Goal: Task Accomplishment & Management: Manage account settings

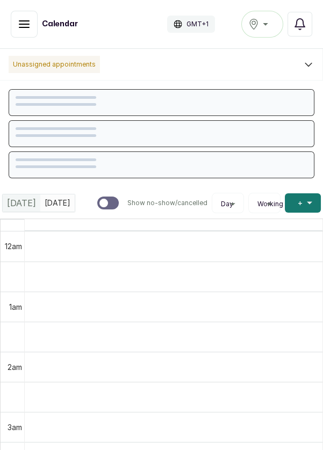
scroll to position [361, 0]
click at [30, 23] on icon "button" at bounding box center [24, 24] width 13 height 13
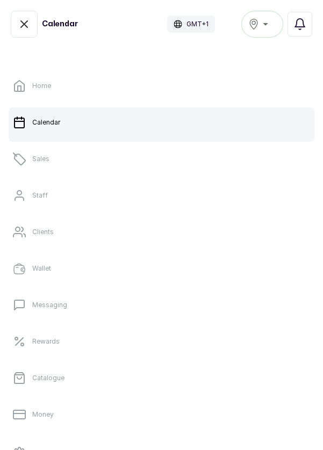
click at [74, 161] on link "Sales" at bounding box center [162, 159] width 306 height 30
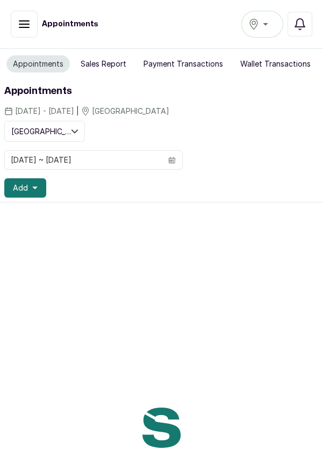
click at [257, 25] on icon "button" at bounding box center [253, 24] width 11 height 11
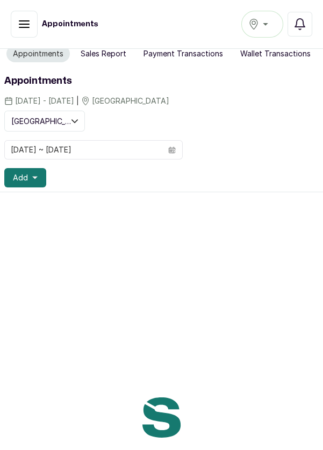
scroll to position [12, 0]
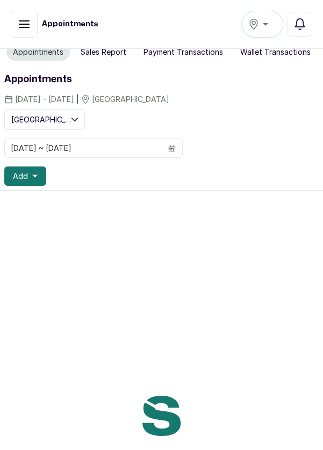
click at [0, 438] on div at bounding box center [161, 416] width 323 height 450
click at [263, 26] on div "[GEOGRAPHIC_DATA]" at bounding box center [262, 24] width 28 height 13
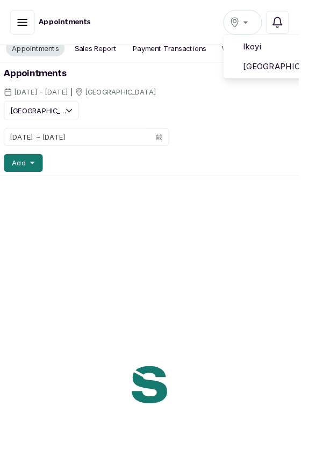
click at [292, 74] on span "[GEOGRAPHIC_DATA]" at bounding box center [301, 72] width 77 height 13
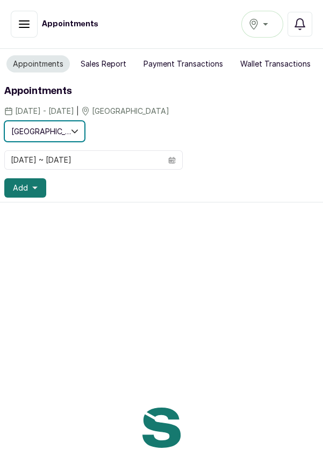
click at [68, 134] on button "[GEOGRAPHIC_DATA]" at bounding box center [44, 131] width 81 height 21
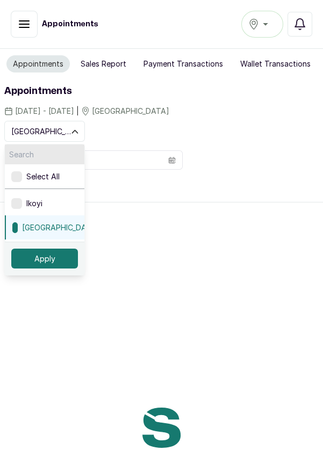
click at [49, 201] on label "Ikoyi" at bounding box center [44, 203] width 79 height 24
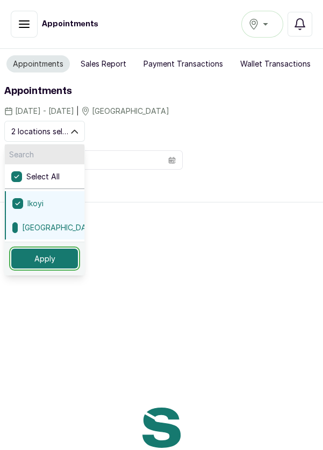
click at [63, 253] on button "Apply" at bounding box center [44, 259] width 67 height 20
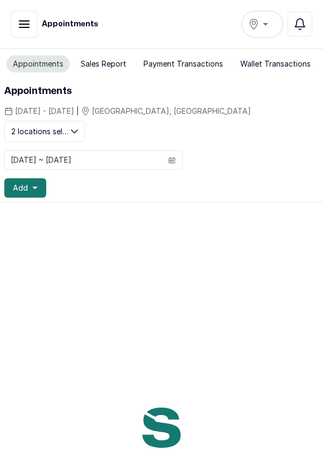
click at [263, 34] on button "[GEOGRAPHIC_DATA]" at bounding box center [262, 24] width 42 height 27
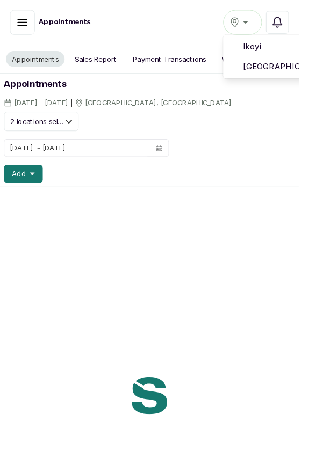
click at [285, 51] on span "Ikoyi" at bounding box center [301, 50] width 77 height 13
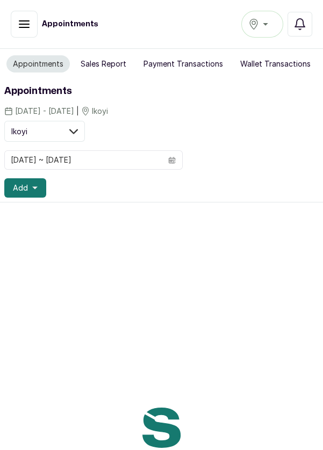
click at [264, 28] on div "Ikoyi" at bounding box center [262, 24] width 28 height 13
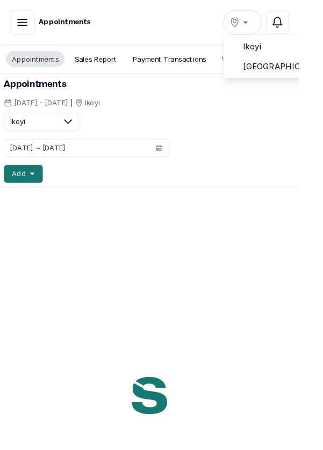
click at [303, 69] on span "[GEOGRAPHIC_DATA]" at bounding box center [301, 72] width 77 height 13
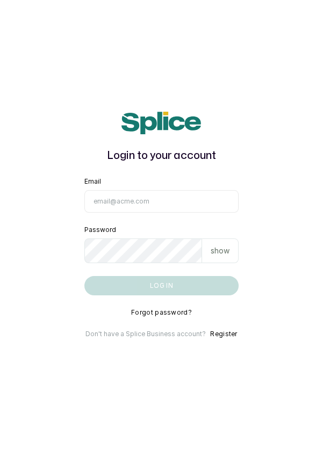
click at [202, 213] on input "Email" at bounding box center [161, 201] width 155 height 23
type input "[EMAIL_ADDRESS][DOMAIN_NAME]"
click at [84, 276] on button "Log in" at bounding box center [161, 285] width 155 height 19
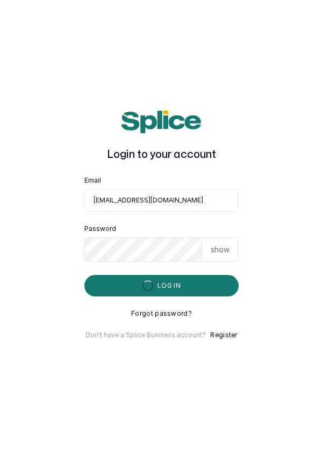
click at [184, 296] on button "Log in" at bounding box center [161, 285] width 155 height 21
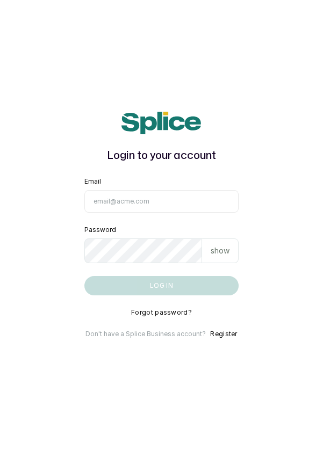
scroll to position [1, 0]
click at [121, 213] on input "Email" at bounding box center [161, 201] width 155 height 23
type input "[EMAIL_ADDRESS][DOMAIN_NAME]"
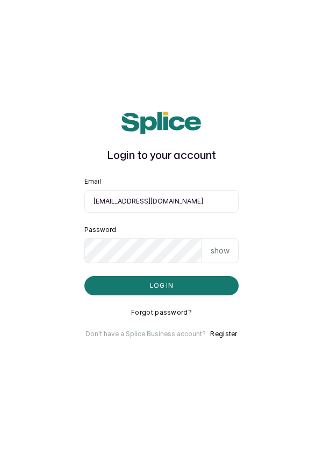
click at [84, 276] on button "Log in" at bounding box center [161, 285] width 155 height 19
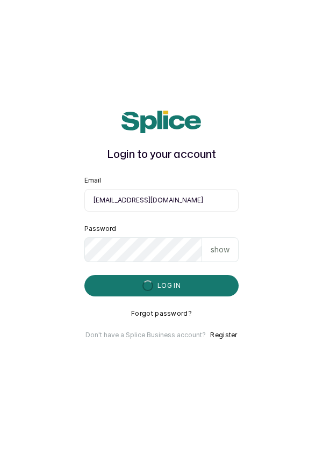
scroll to position [0, 0]
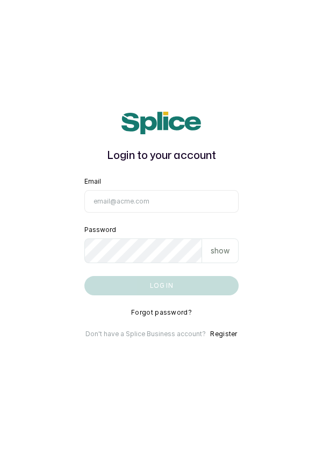
scroll to position [1, 0]
click at [223, 213] on input "Email" at bounding box center [161, 201] width 155 height 23
type input "[EMAIL_ADDRESS][DOMAIN_NAME]"
click at [84, 276] on button "Log in" at bounding box center [161, 285] width 155 height 19
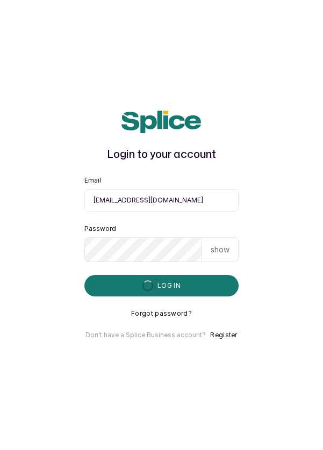
scroll to position [0, 0]
